Goal: Task Accomplishment & Management: Use online tool/utility

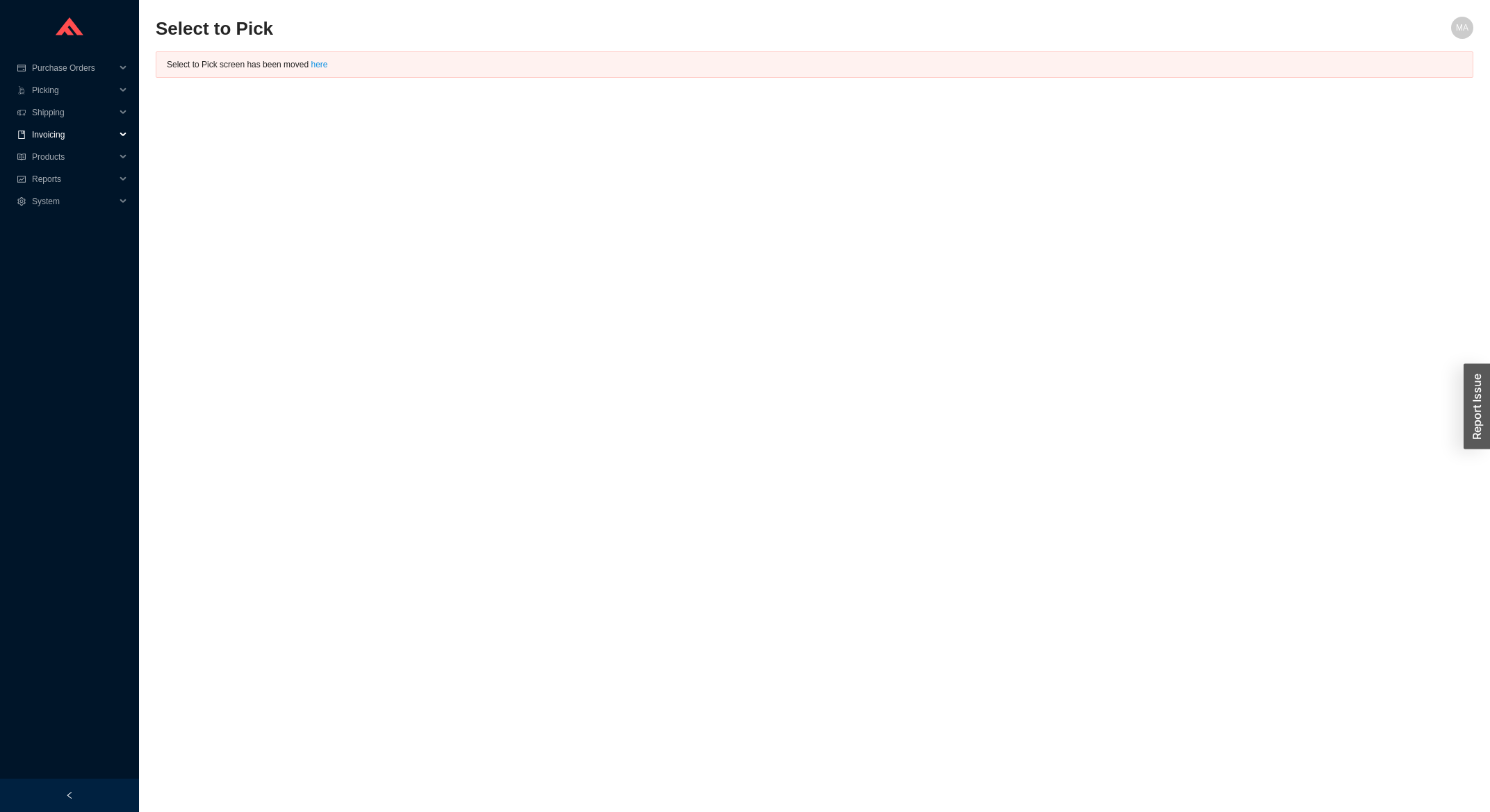
click at [87, 130] on span "Invoicing" at bounding box center [73, 135] width 84 height 23
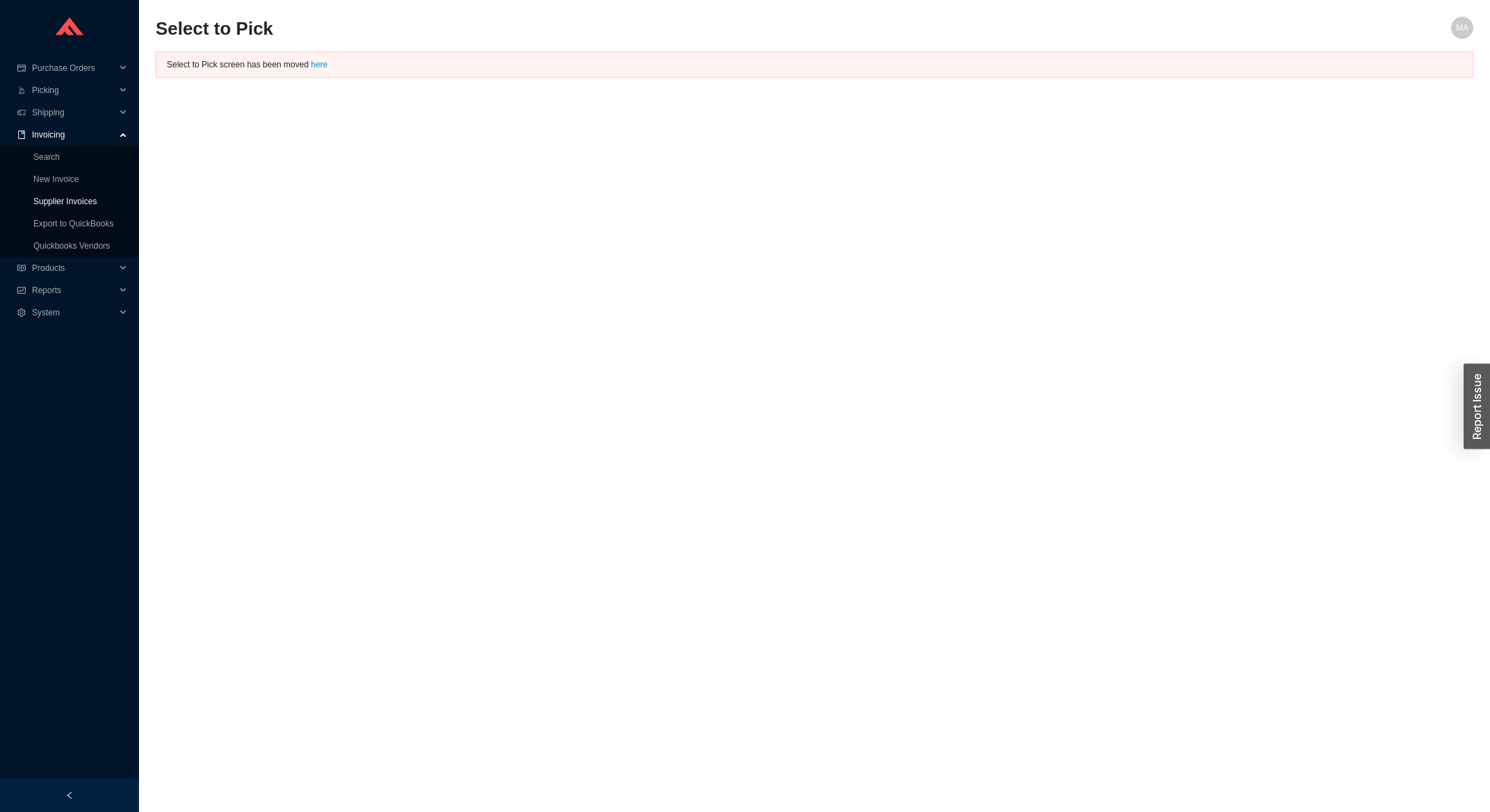
click at [84, 201] on link "Supplier Invoices" at bounding box center [65, 201] width 63 height 9
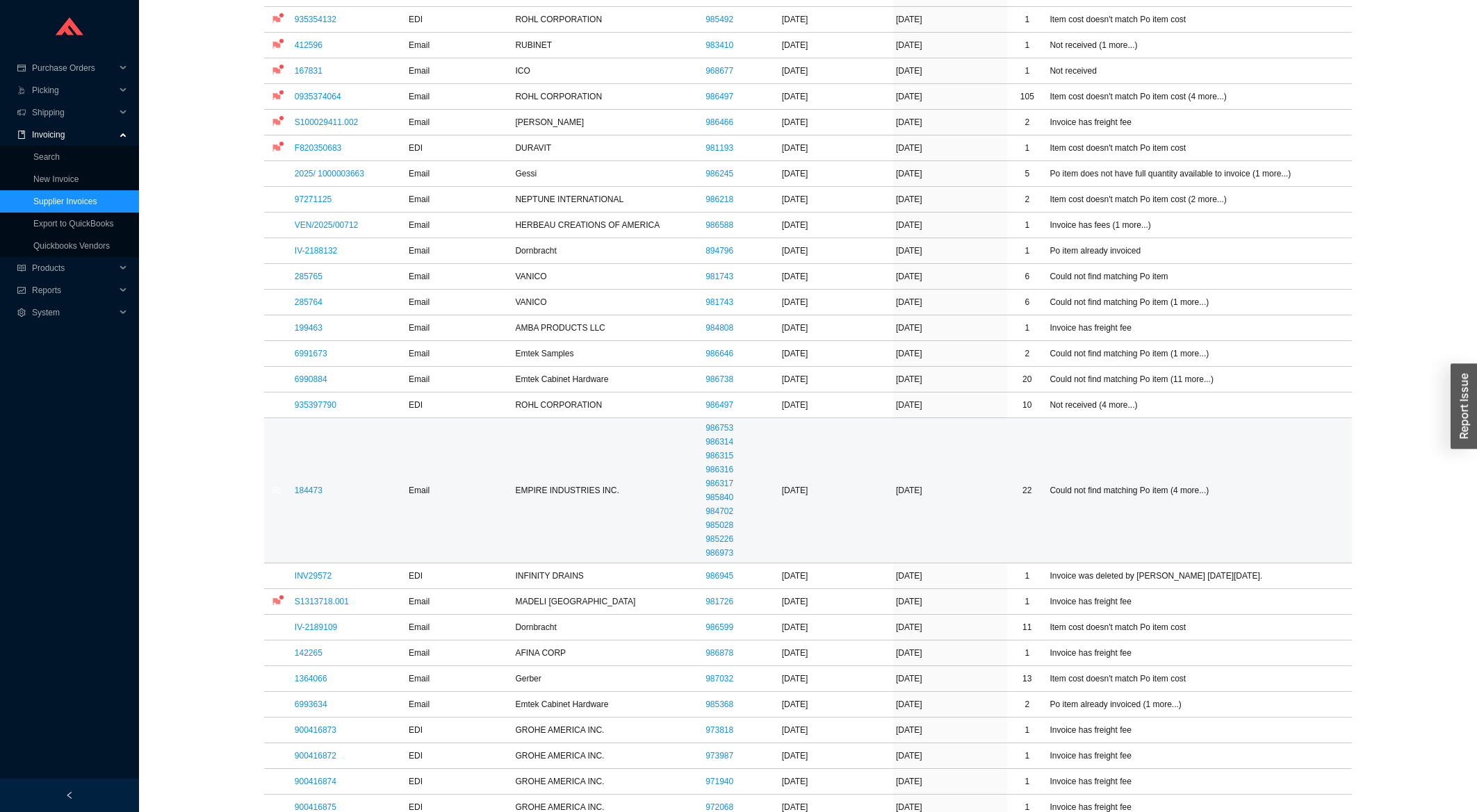
scroll to position [298, 0]
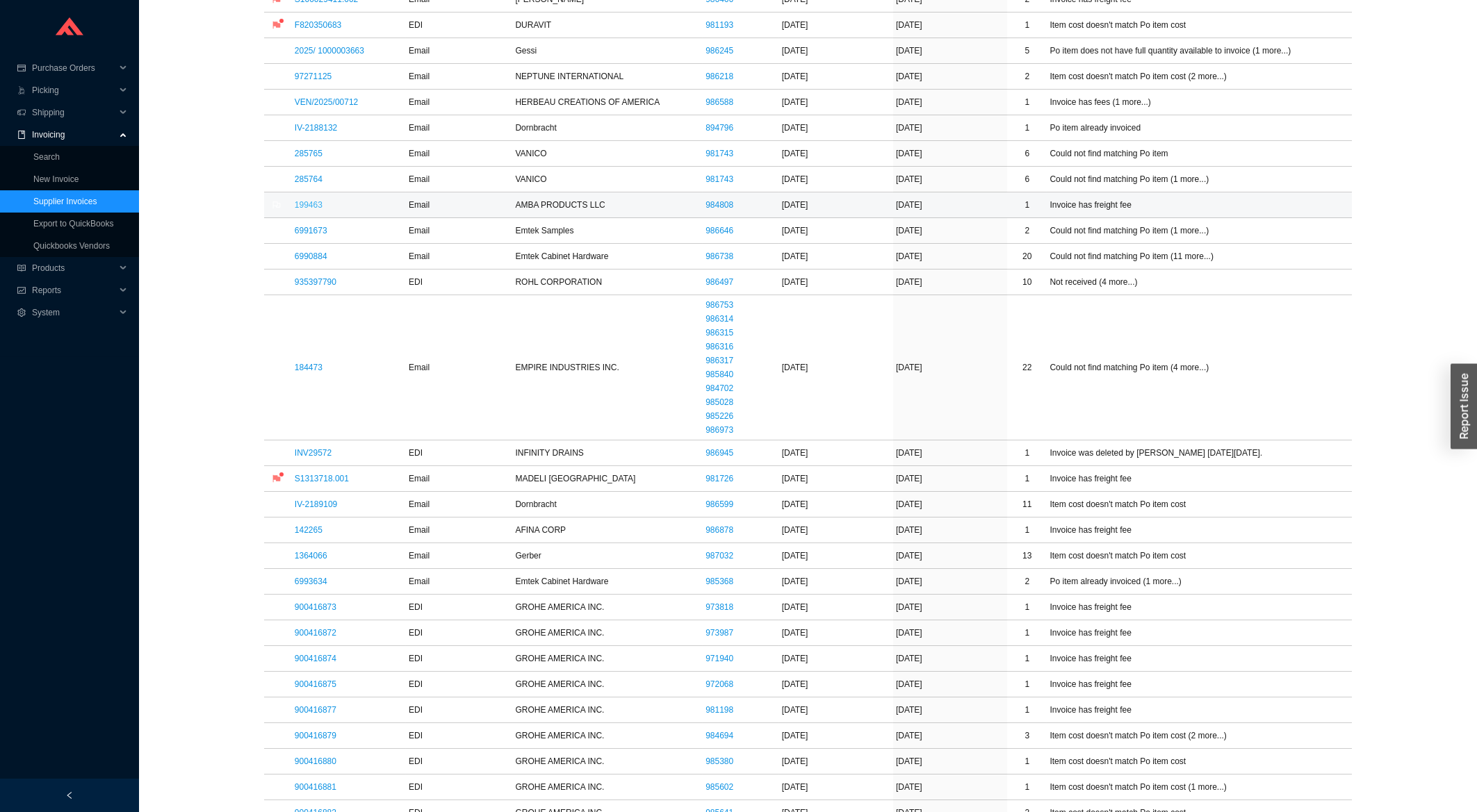
click at [320, 205] on link "199463" at bounding box center [309, 205] width 28 height 9
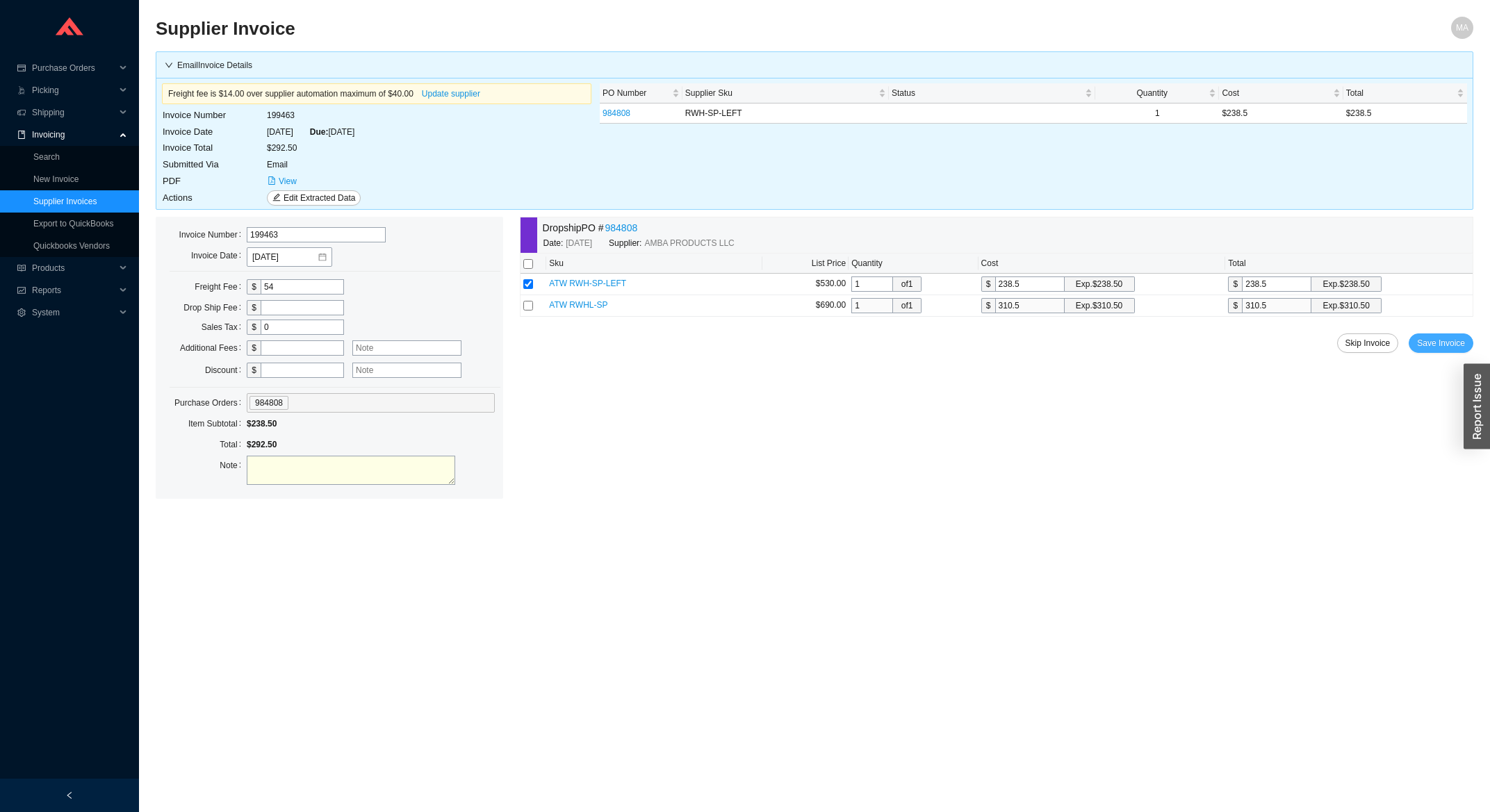
click at [1422, 344] on span "Save Invoice" at bounding box center [1440, 343] width 48 height 14
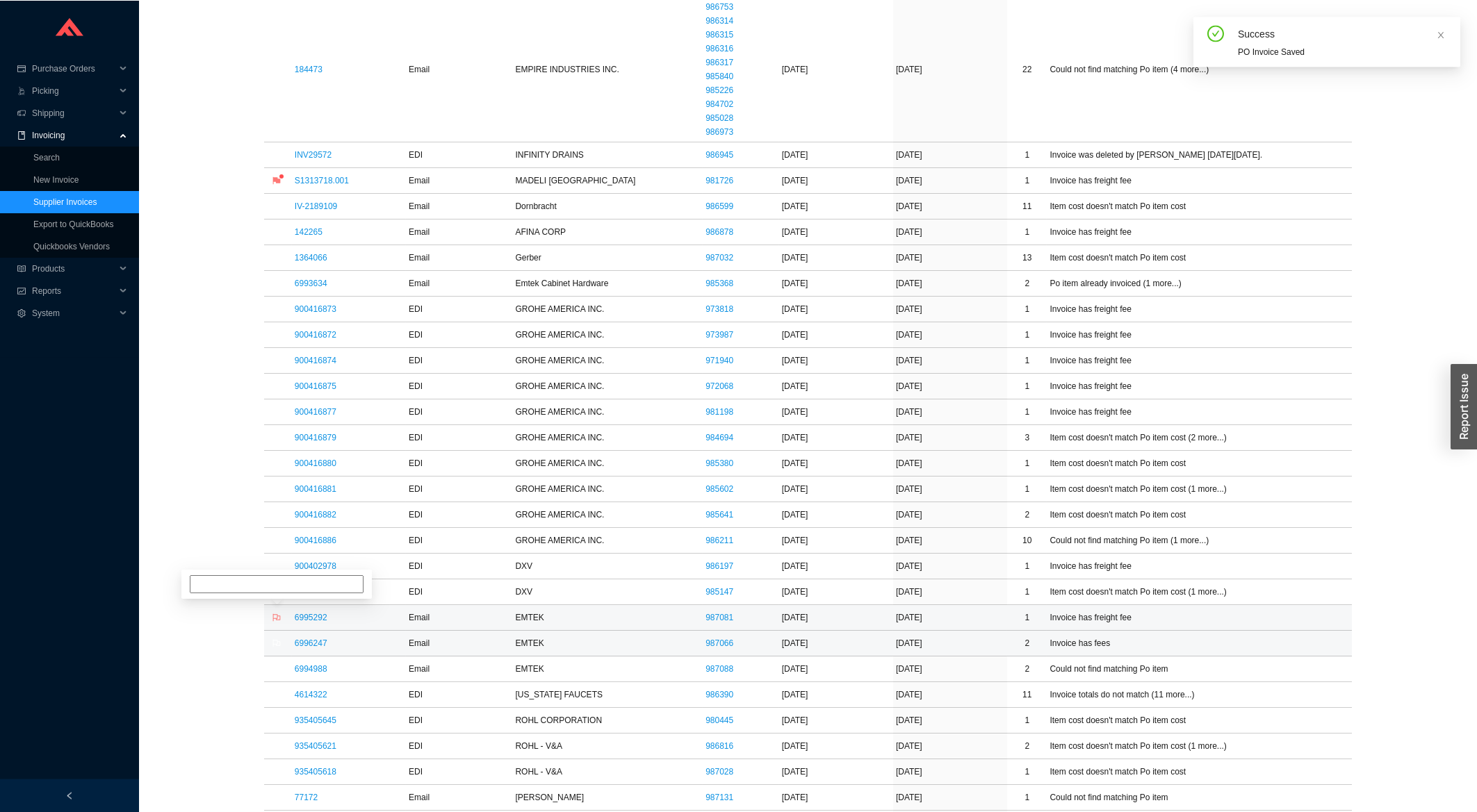
scroll to position [595, 0]
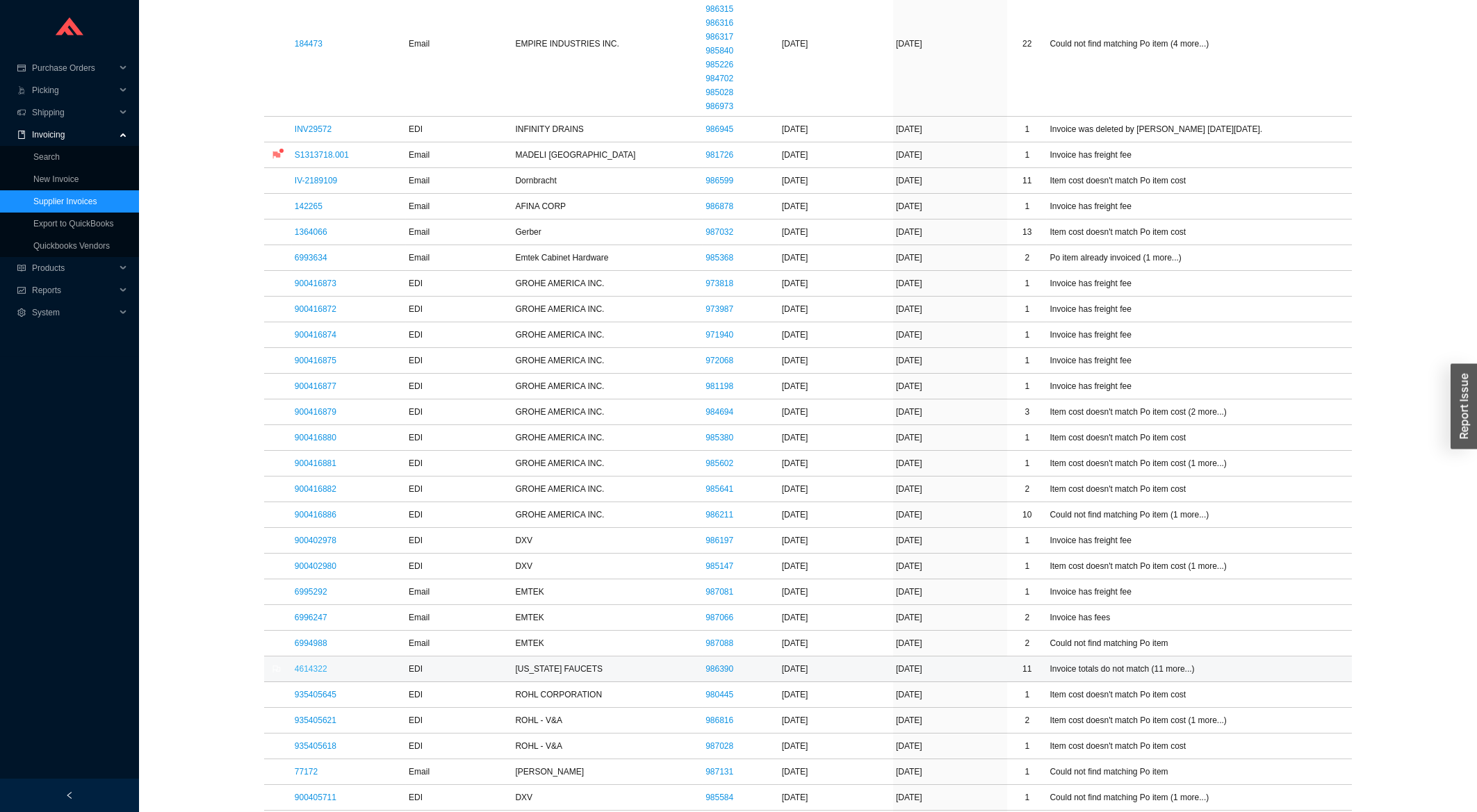
click at [315, 671] on link "4614322" at bounding box center [311, 668] width 33 height 9
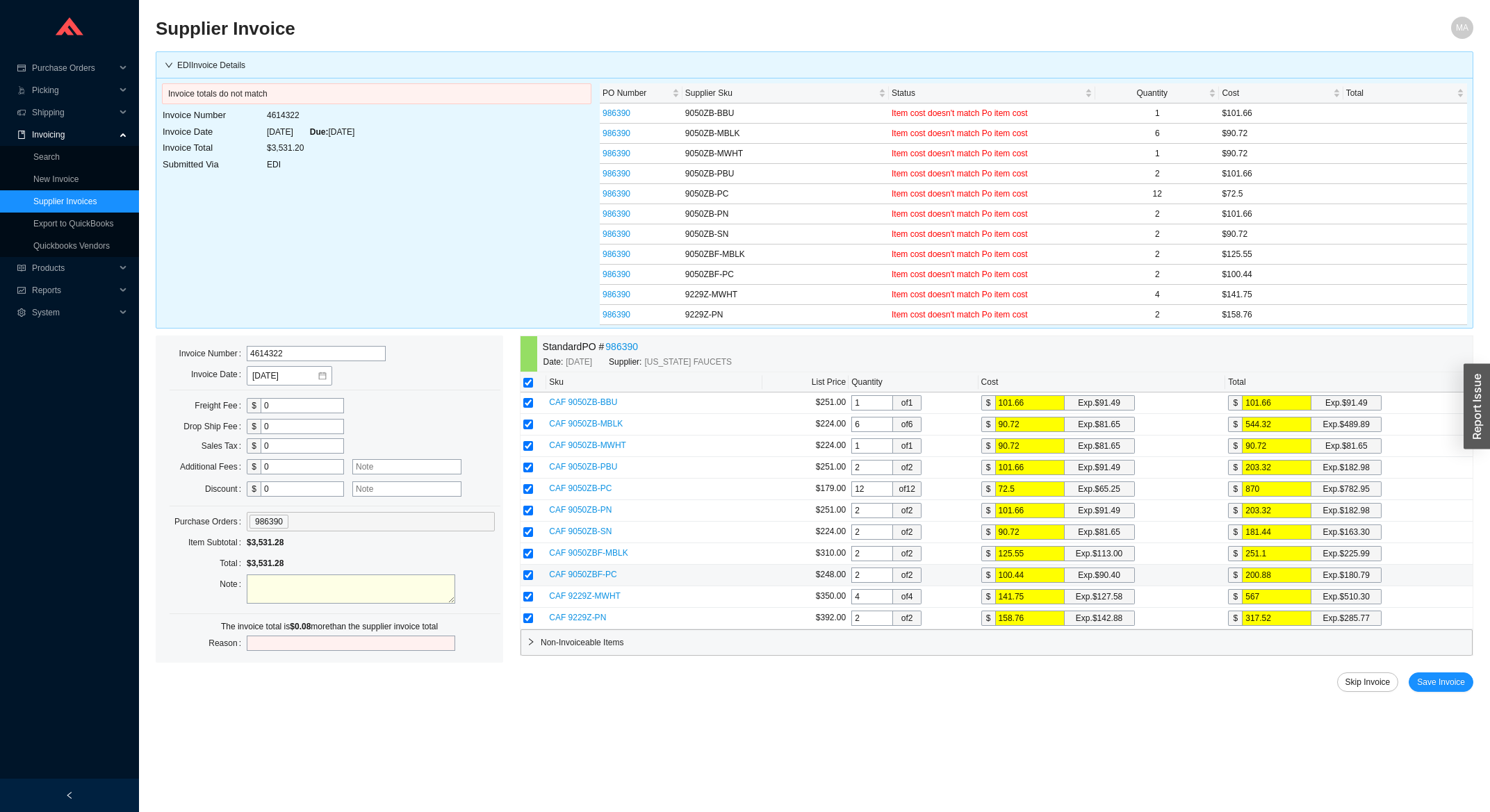
click at [1266, 576] on input "200.88" at bounding box center [1276, 575] width 69 height 15
type input "100.4"
type input "200.8"
click at [1442, 686] on span "Save Invoice" at bounding box center [1440, 682] width 48 height 14
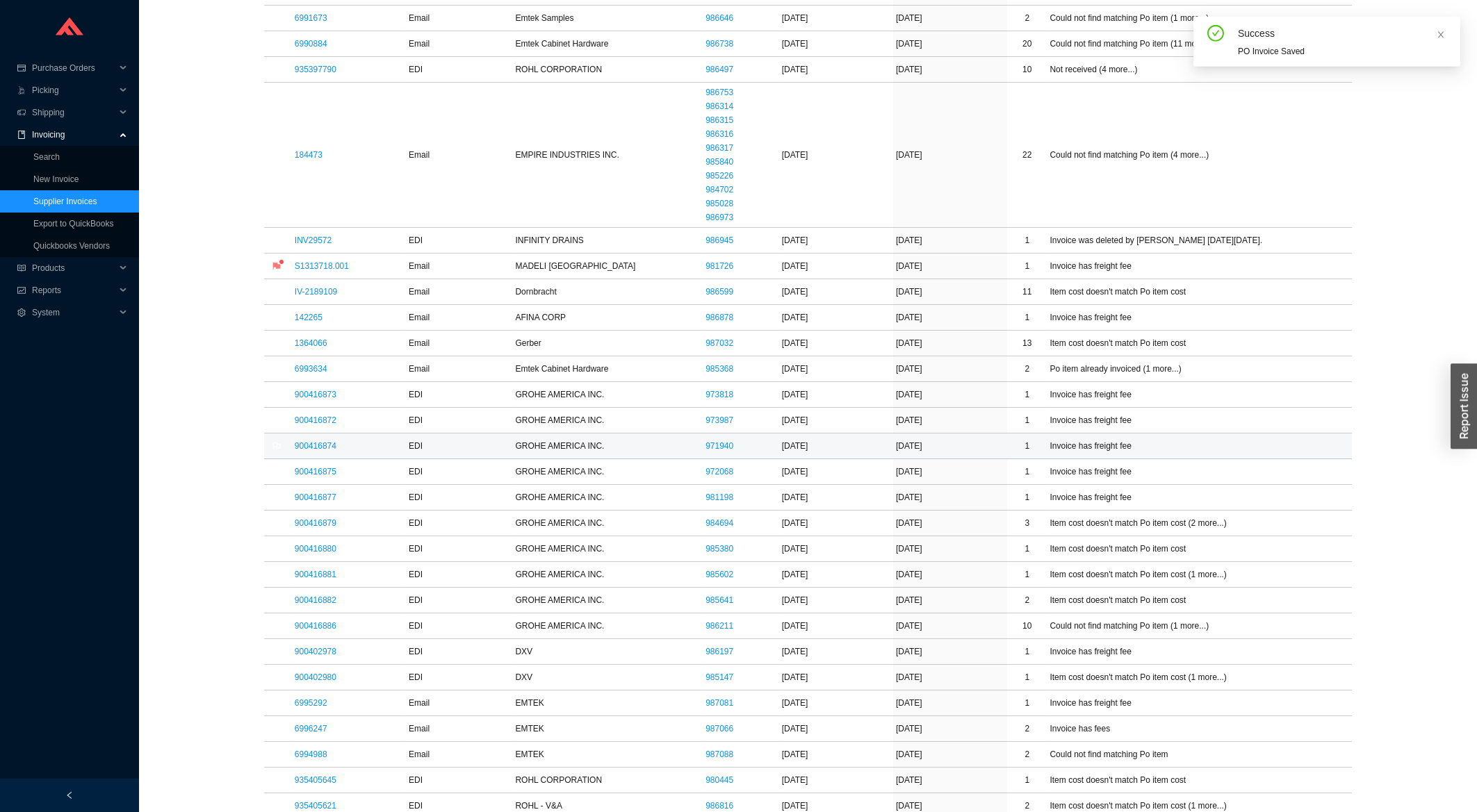
scroll to position [521, 0]
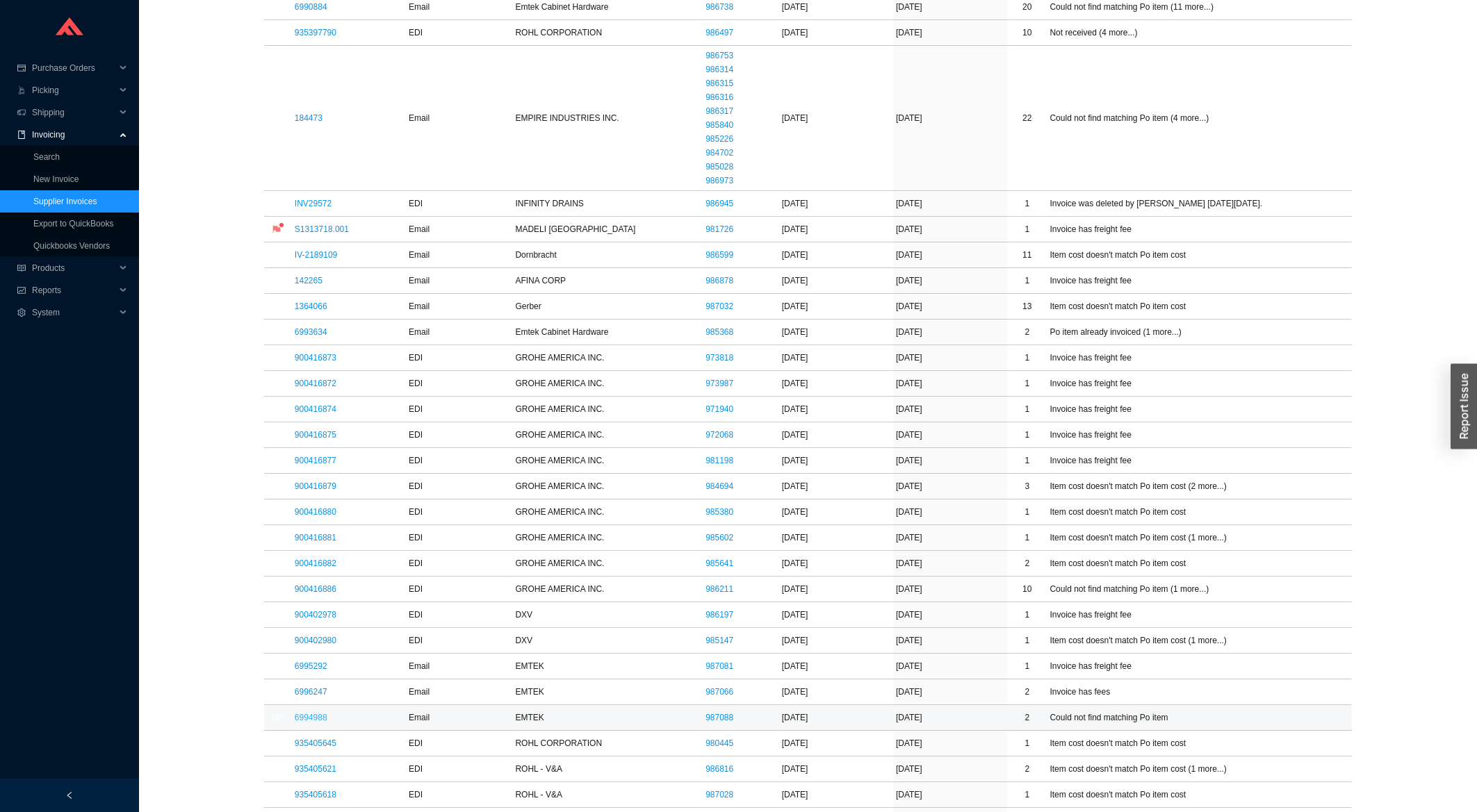
click at [315, 720] on link "6994988" at bounding box center [311, 717] width 33 height 9
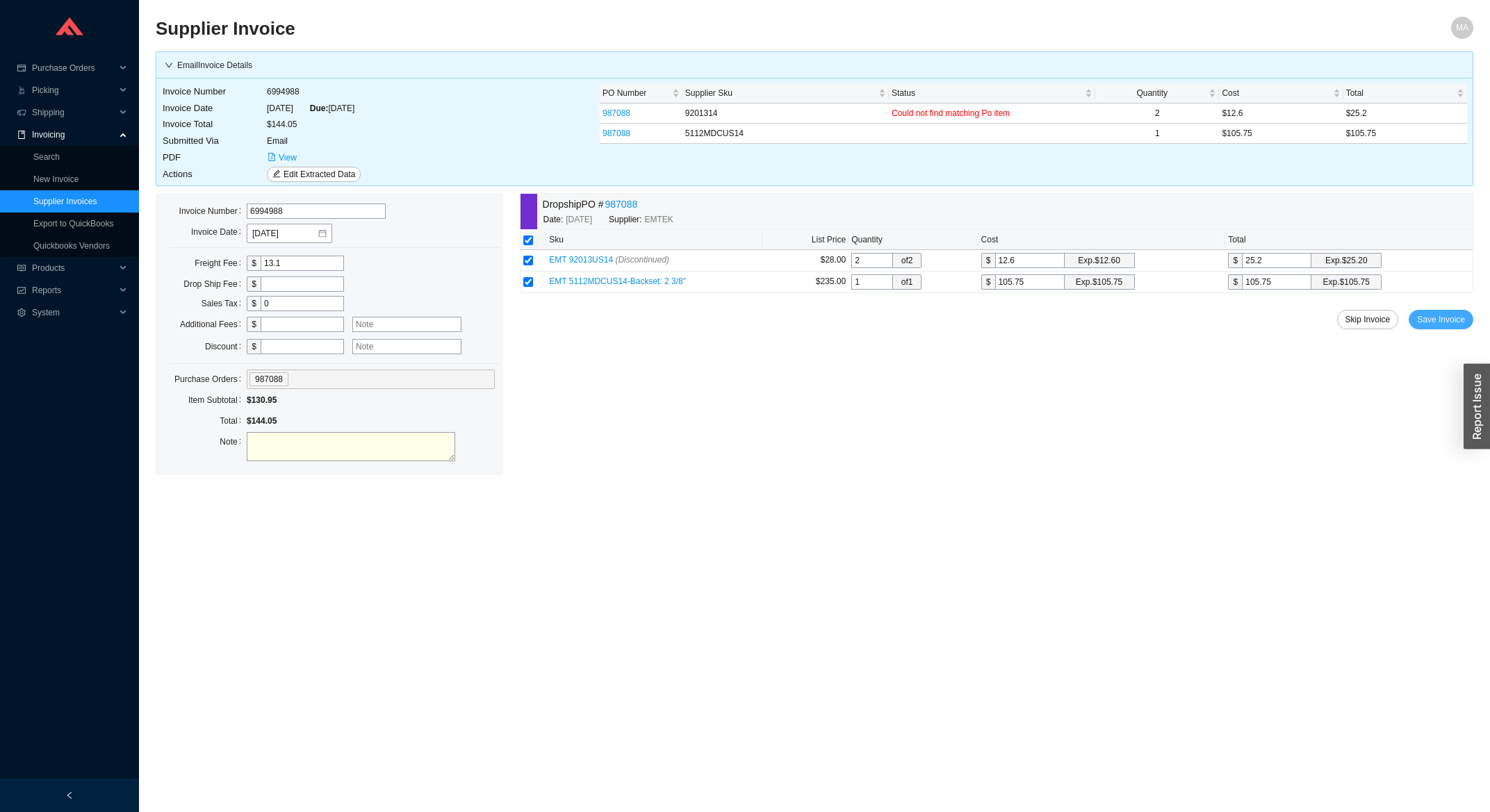
click at [1435, 325] on span "Save Invoice" at bounding box center [1440, 319] width 48 height 14
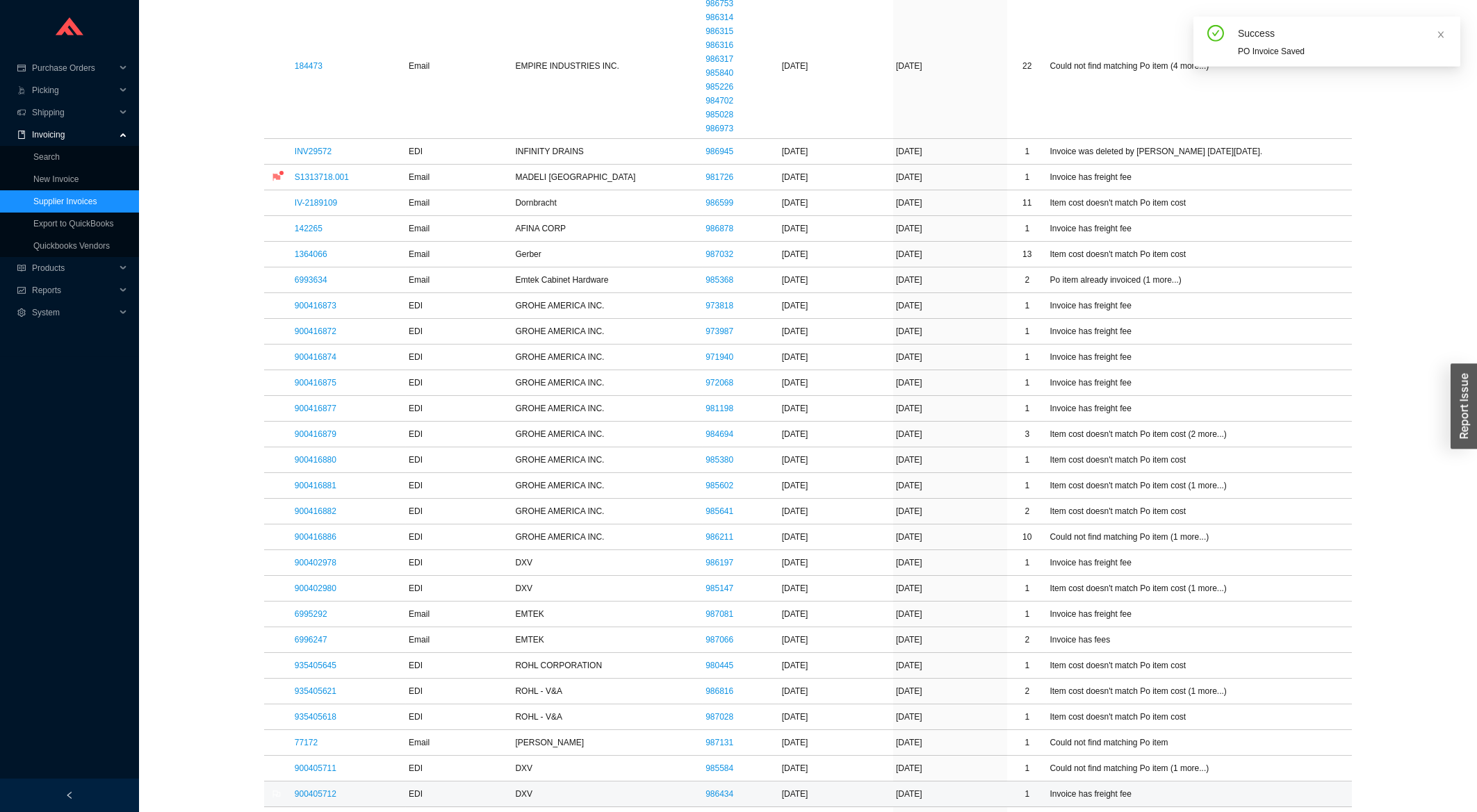
scroll to position [669, 0]
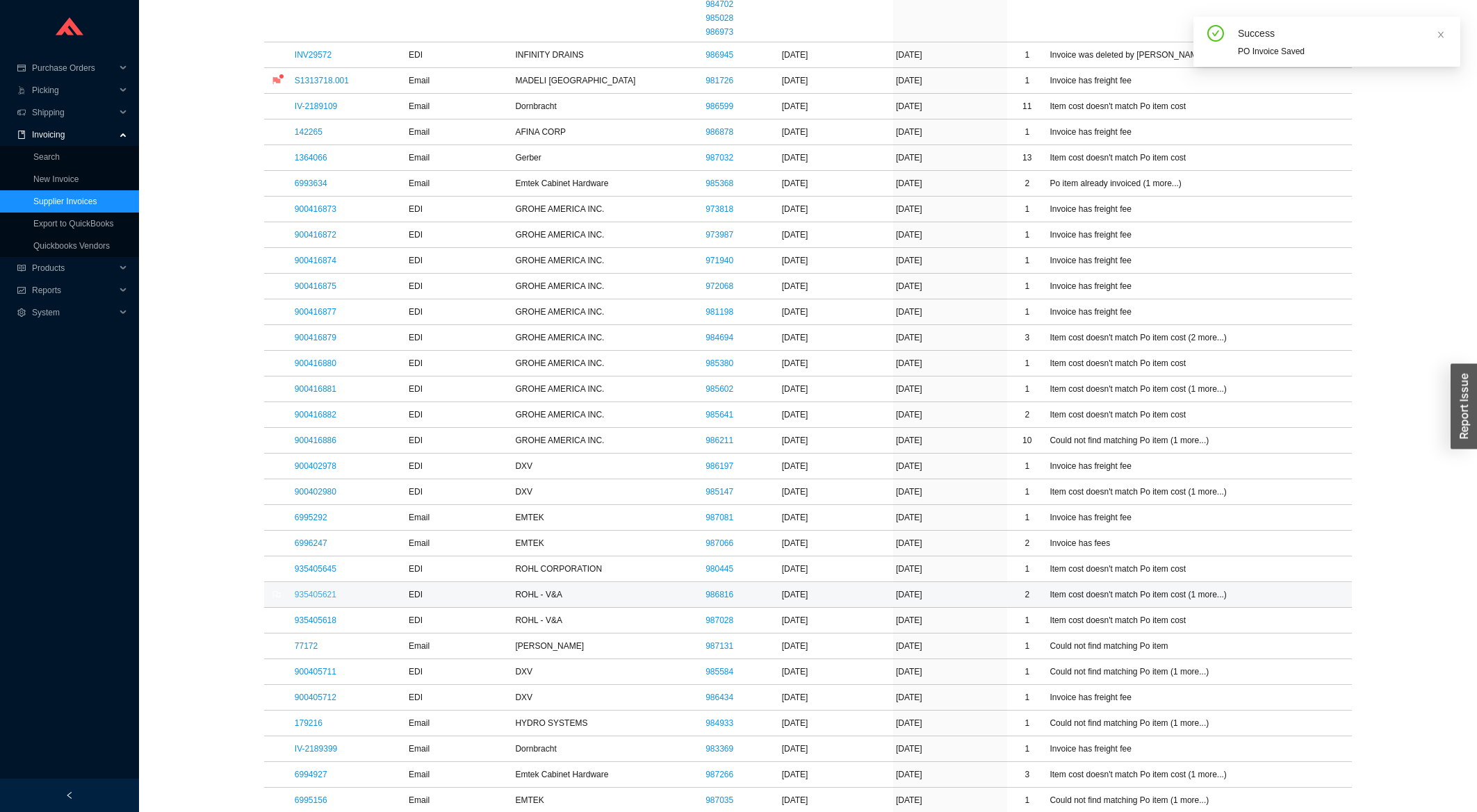
click at [312, 592] on link "935405621" at bounding box center [315, 594] width 41 height 9
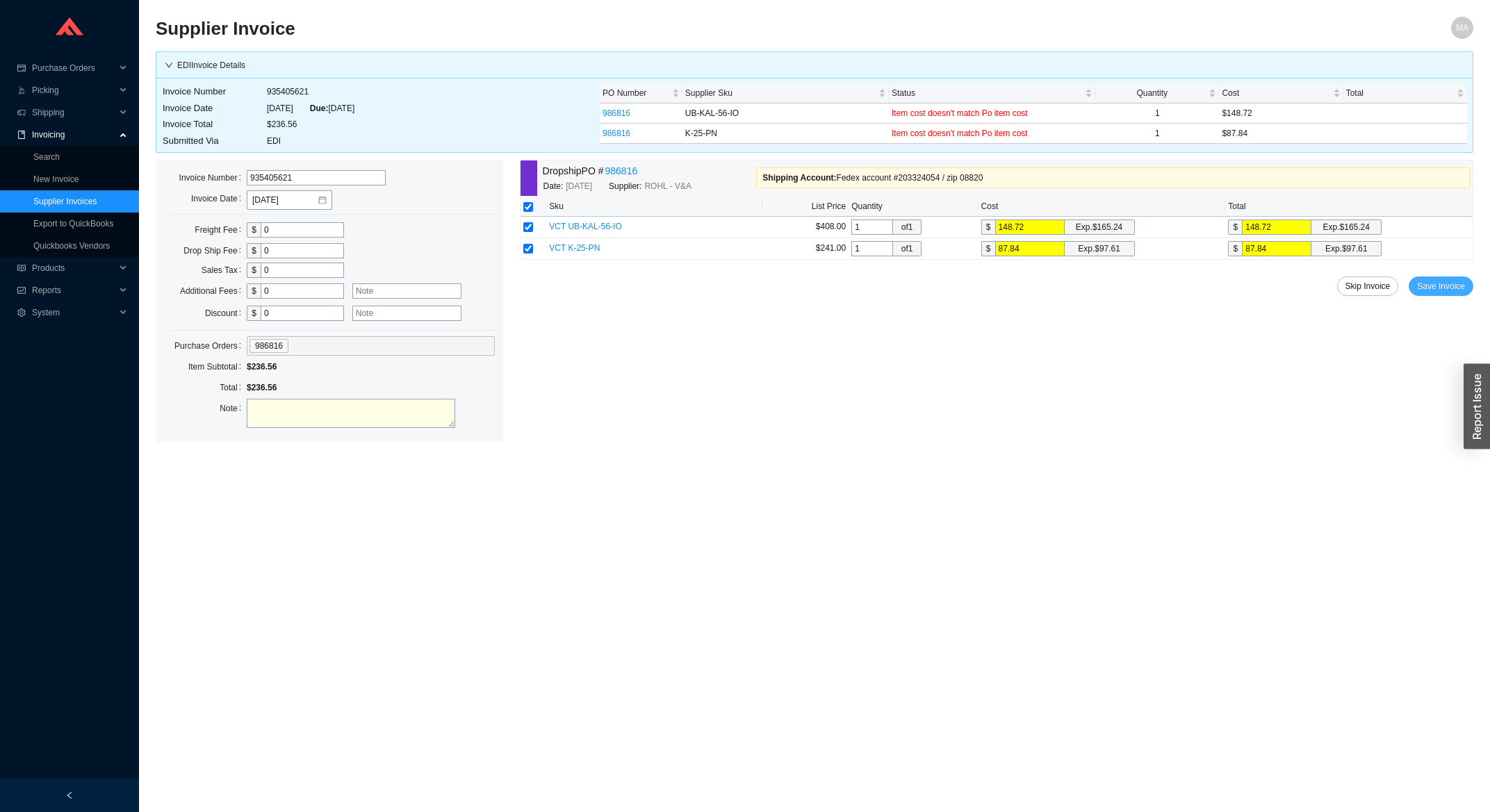
click at [1440, 286] on span "Save Invoice" at bounding box center [1440, 286] width 48 height 14
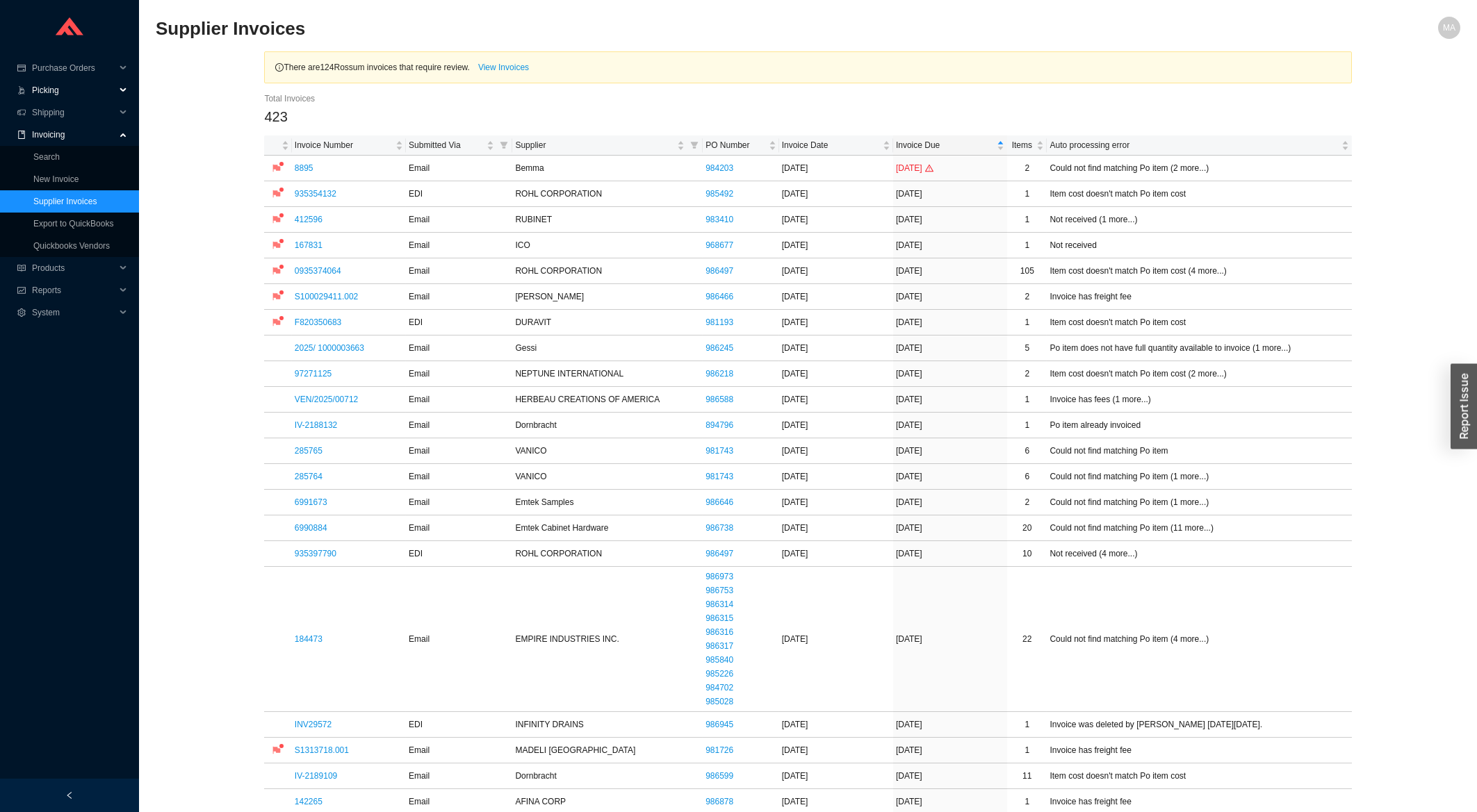
click at [73, 79] on span "Picking" at bounding box center [73, 90] width 84 height 23
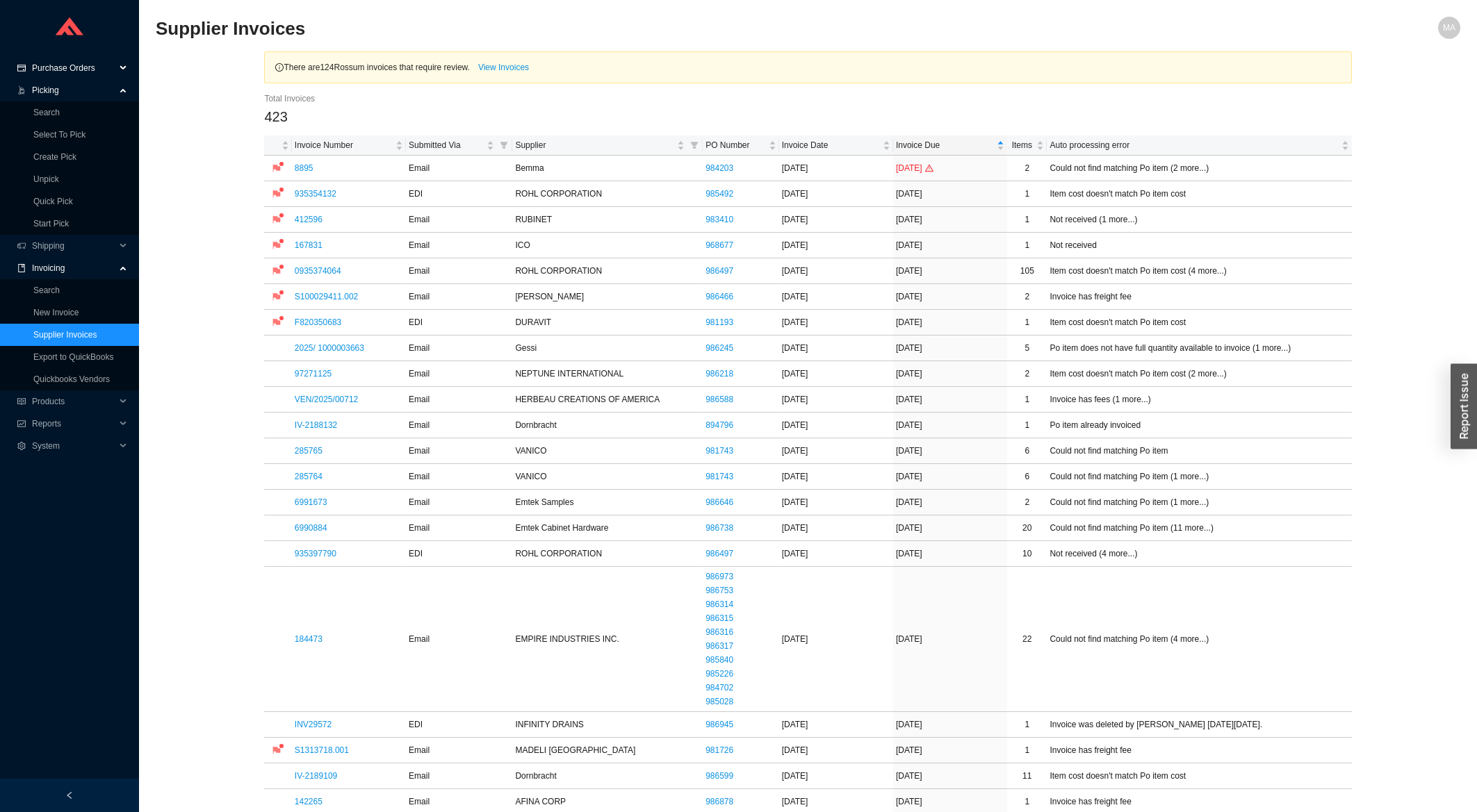
click at [72, 73] on span "Purchase Orders" at bounding box center [73, 69] width 84 height 23
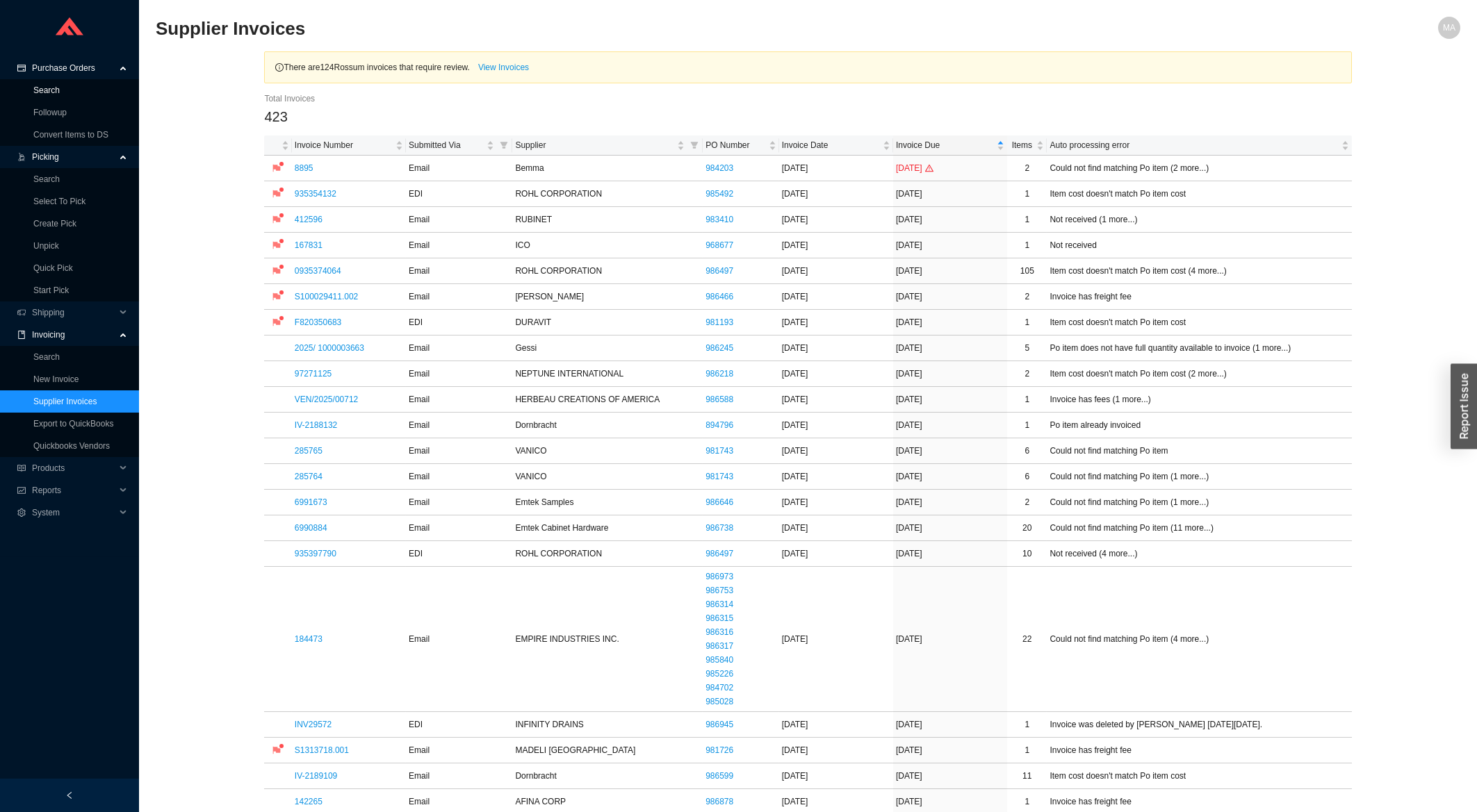
click at [60, 85] on link "Search" at bounding box center [47, 90] width 26 height 9
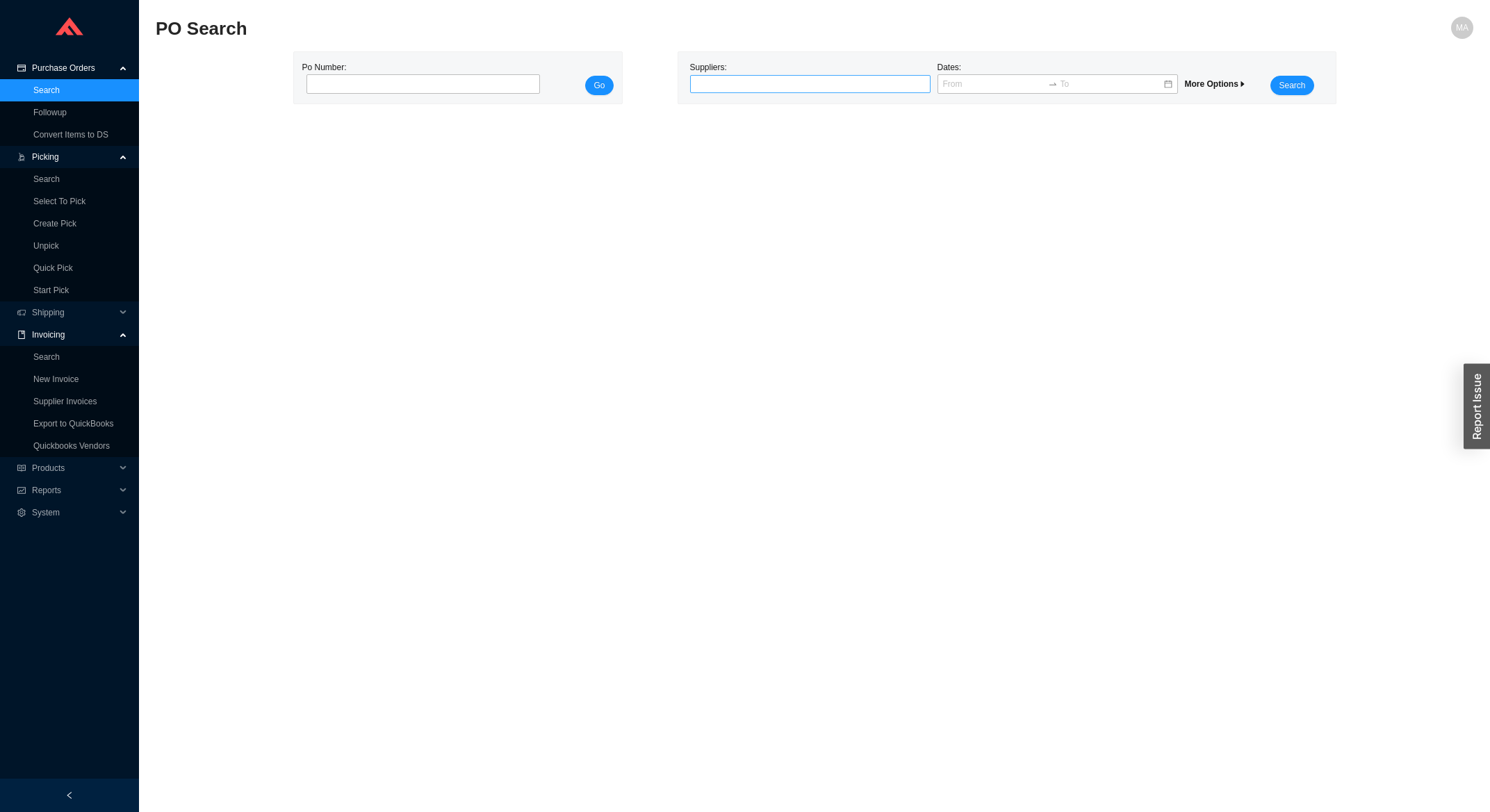
click at [782, 86] on div at bounding box center [805, 84] width 223 height 14
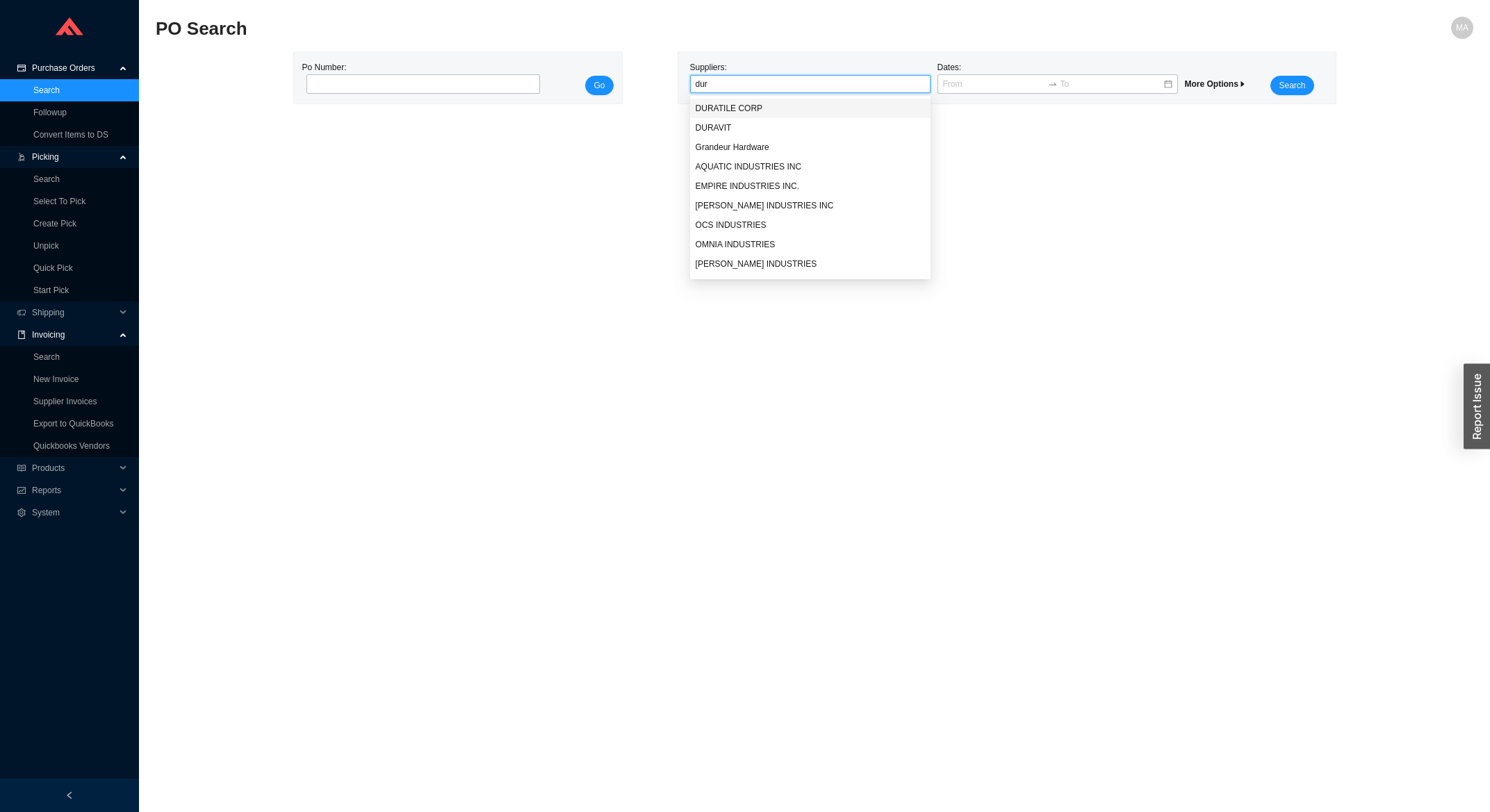
type input "dura"
click at [728, 132] on div "DURAVIT" at bounding box center [810, 128] width 229 height 12
click at [1281, 80] on span "Search" at bounding box center [1292, 85] width 26 height 14
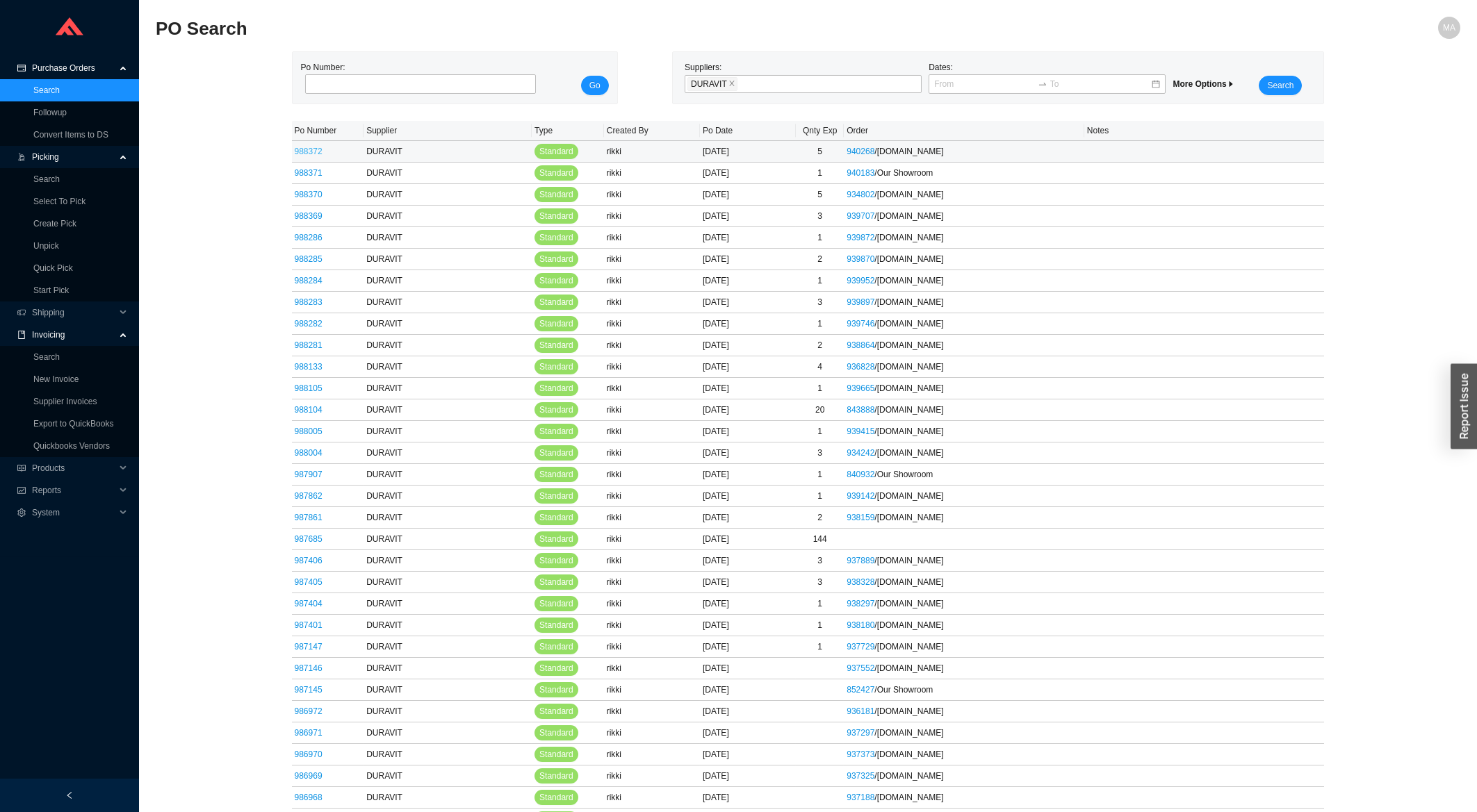
click at [316, 148] on link "988372" at bounding box center [309, 151] width 28 height 9
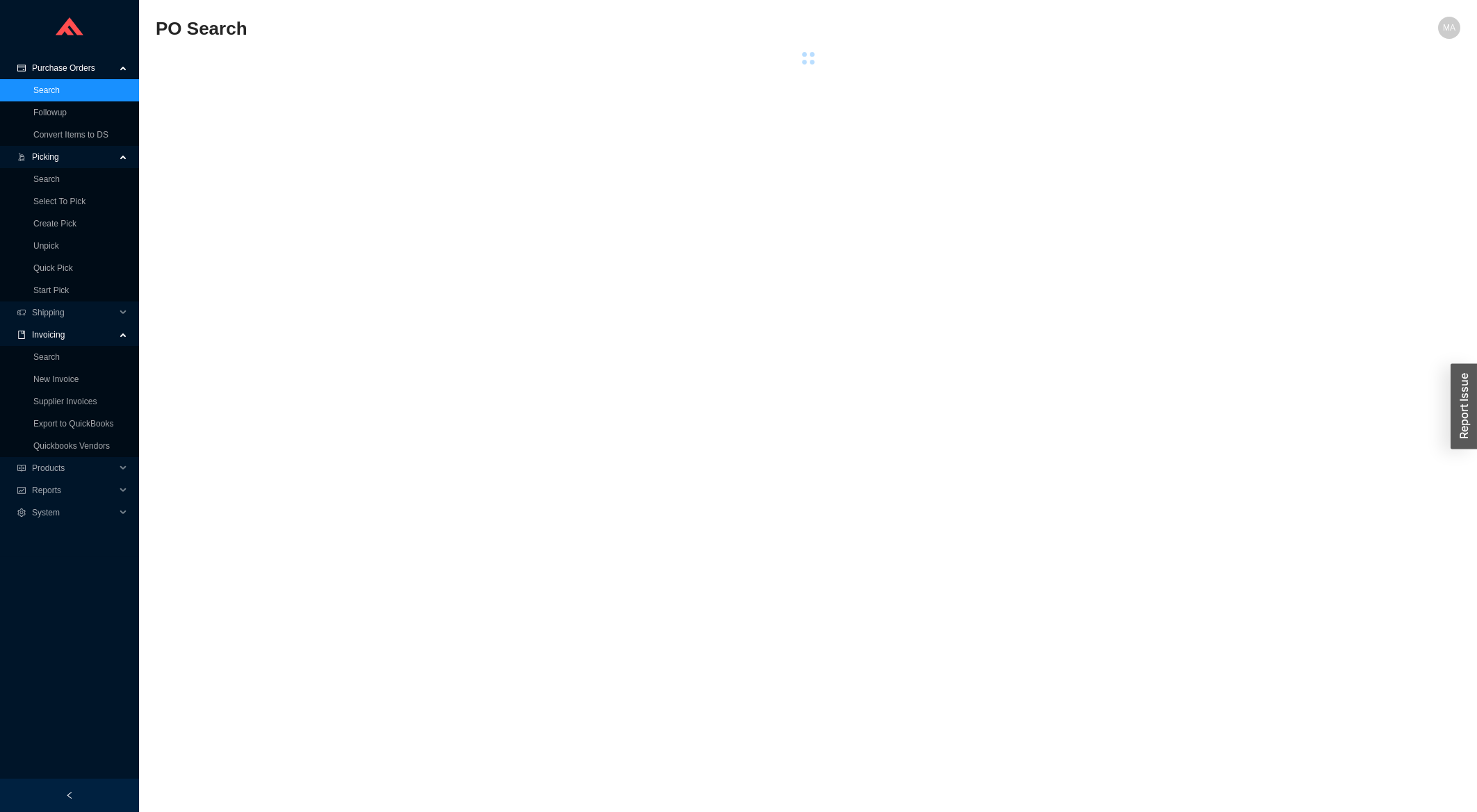
click at [315, 152] on main "PO Search MA Po Number: Go Suppliers: Dates: More Options Search" at bounding box center [808, 414] width 1304 height 795
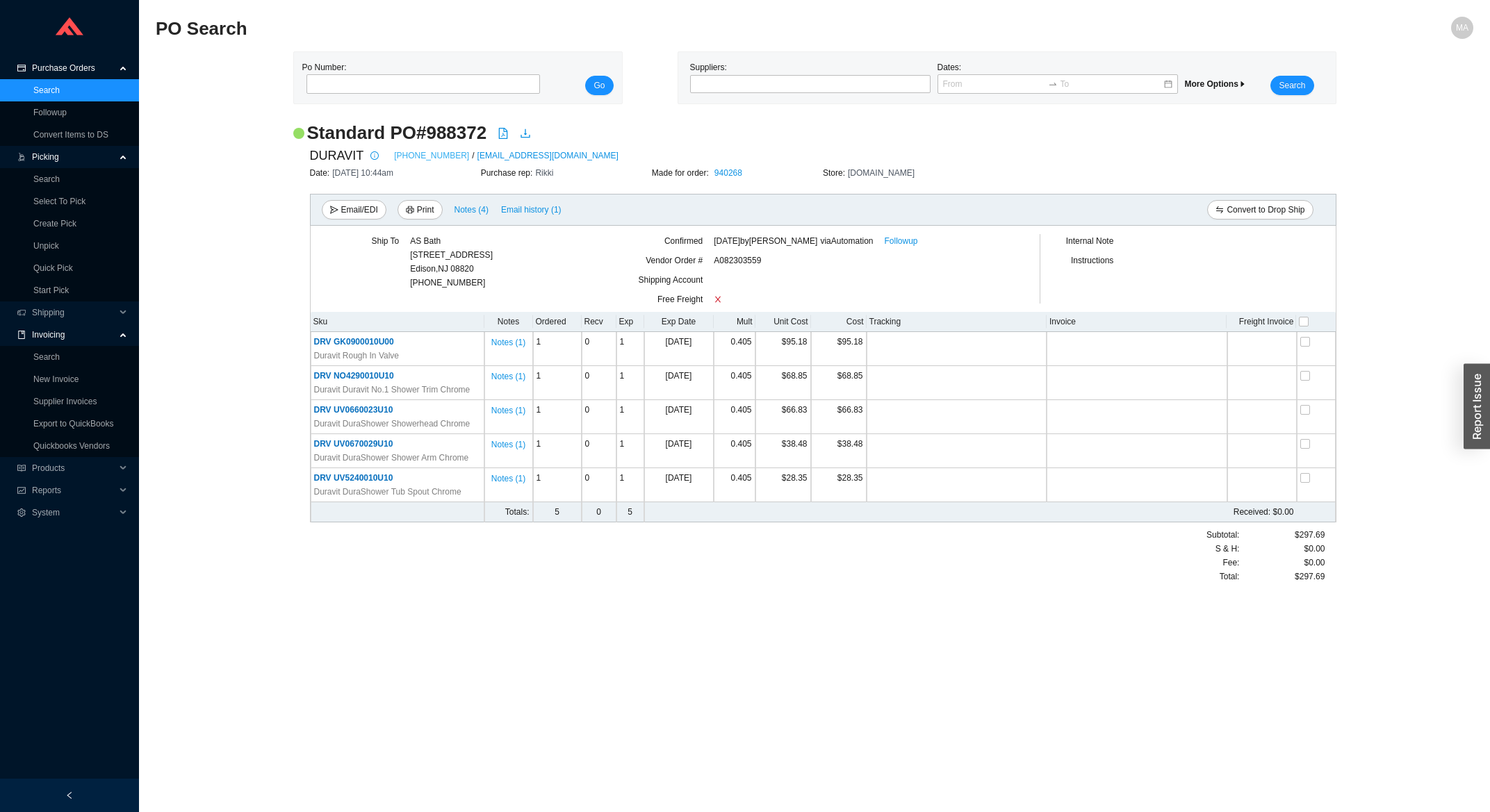
click at [414, 161] on link "[PHONE_NUMBER]" at bounding box center [432, 155] width 75 height 14
